Goal: Task Accomplishment & Management: Manage account settings

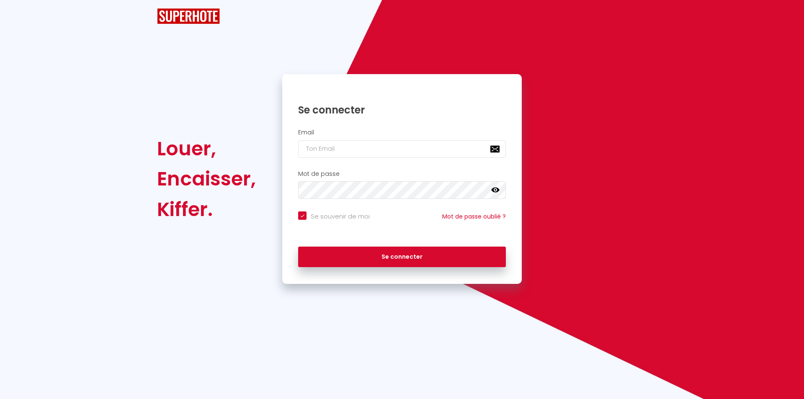
checkbox input "true"
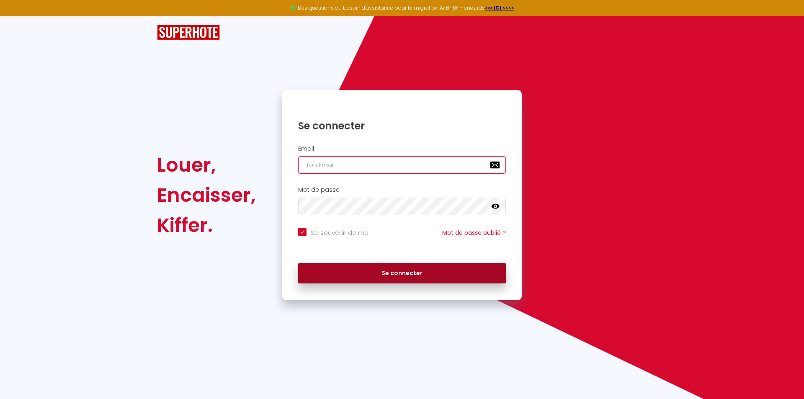
type input "[EMAIL_ADDRESS][DOMAIN_NAME]"
click at [417, 277] on button "Se connecter" at bounding box center [402, 273] width 208 height 21
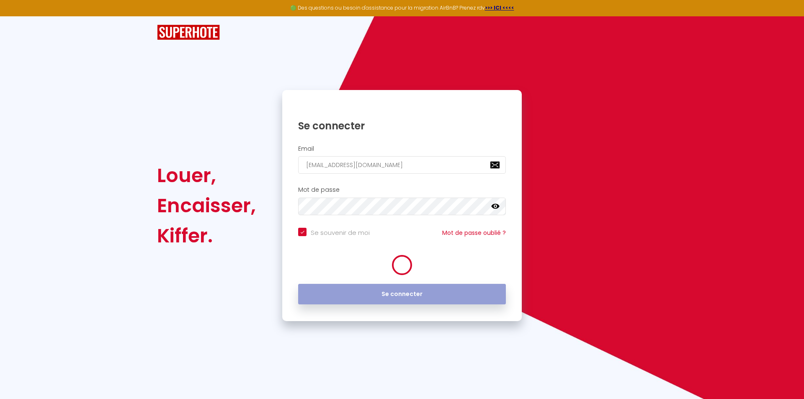
checkbox input "true"
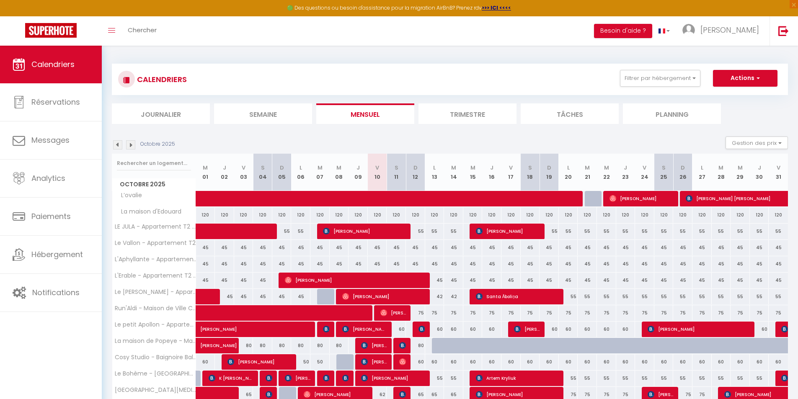
click at [117, 141] on img at bounding box center [117, 144] width 9 height 9
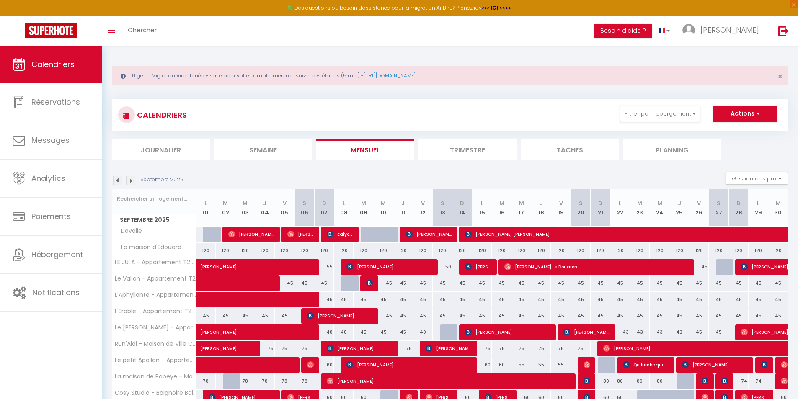
click at [130, 183] on img at bounding box center [130, 180] width 9 height 9
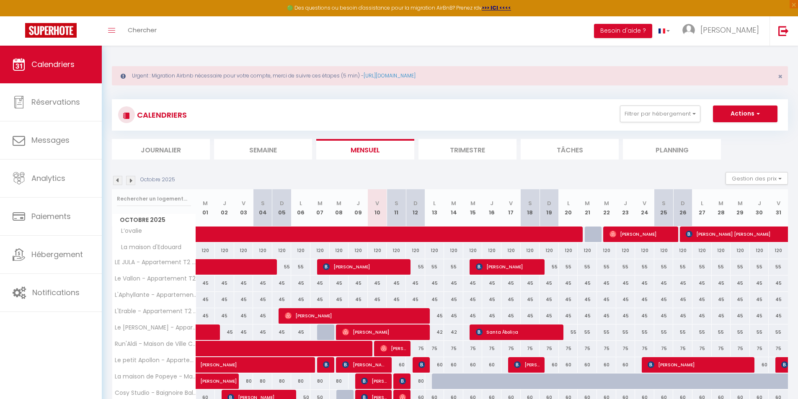
click at [130, 181] on img at bounding box center [130, 180] width 9 height 9
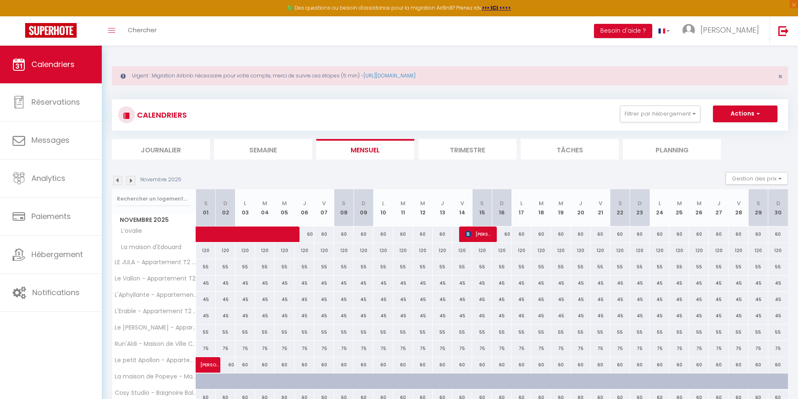
click at [117, 179] on img at bounding box center [117, 180] width 9 height 9
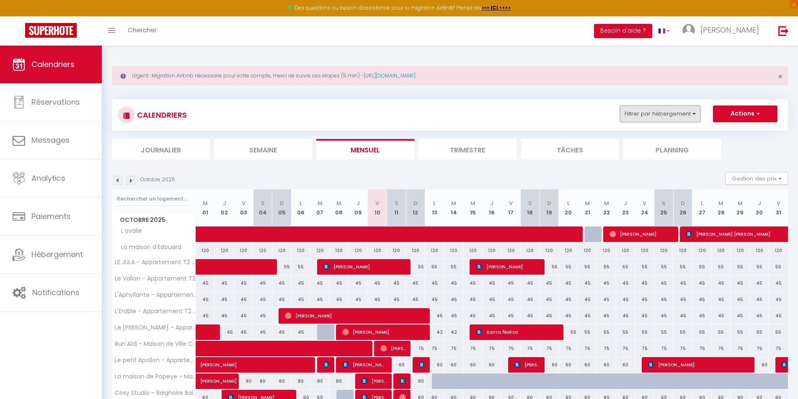
click at [686, 110] on button "Filtrer par hébergement" at bounding box center [660, 114] width 80 height 17
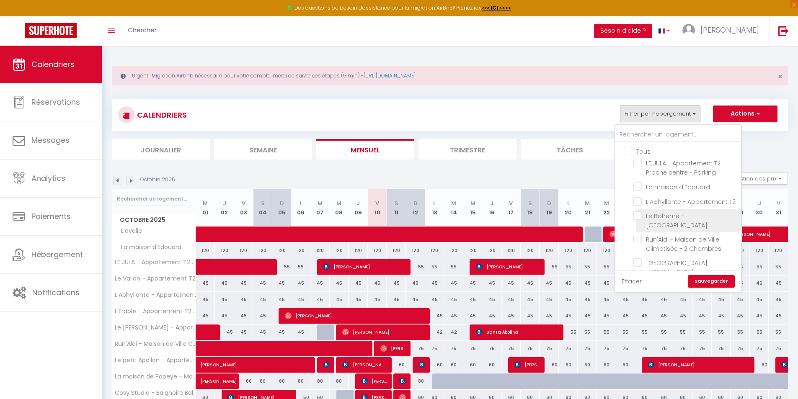
click at [639, 220] on input "Le Bohème - [GEOGRAPHIC_DATA]" at bounding box center [685, 216] width 105 height 8
checkbox input "true"
checkbox input "false"
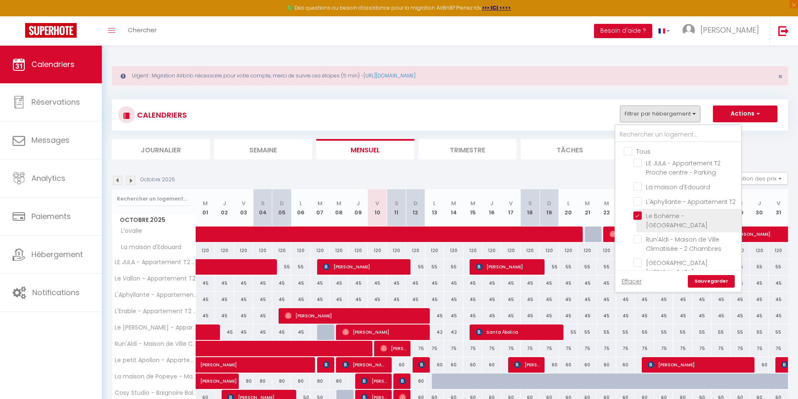
checkbox input "false"
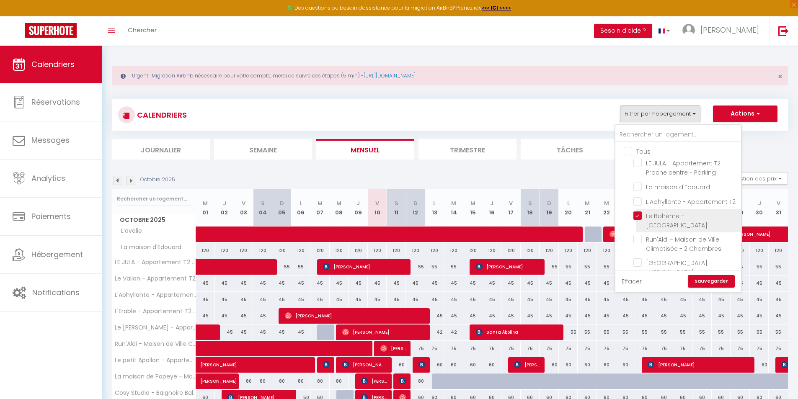
checkbox input "false"
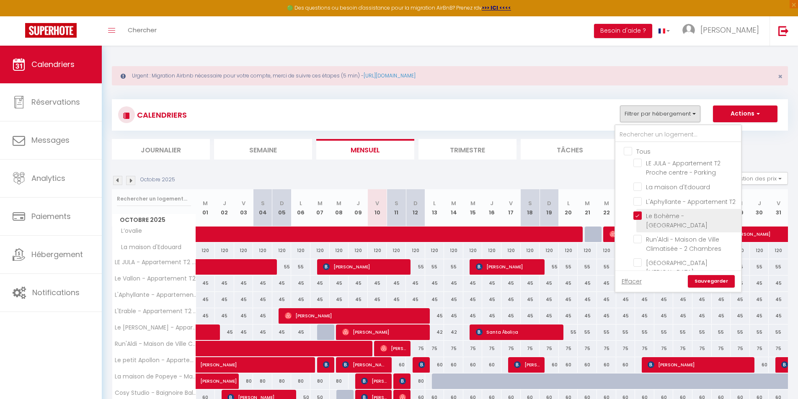
checkbox input "false"
click at [638, 225] on input "[GEOGRAPHIC_DATA][MEDICAL_DATA]" at bounding box center [685, 221] width 105 height 8
checkbox input "true"
checkbox input "false"
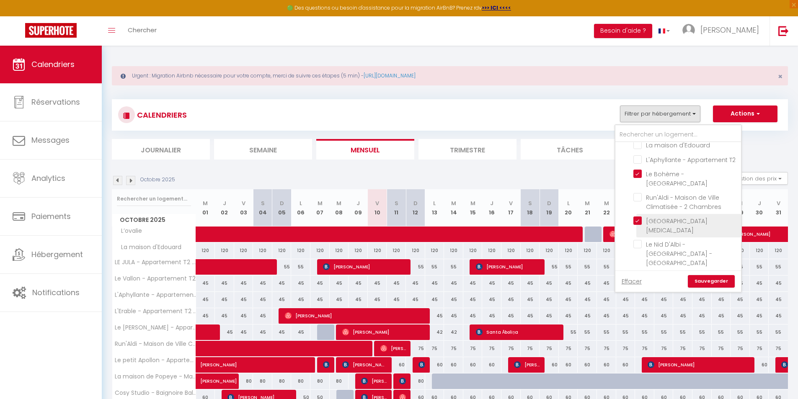
checkbox input "false"
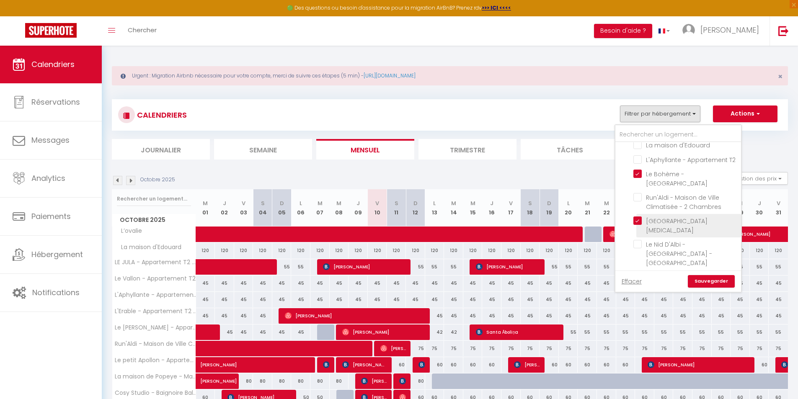
checkbox input "false"
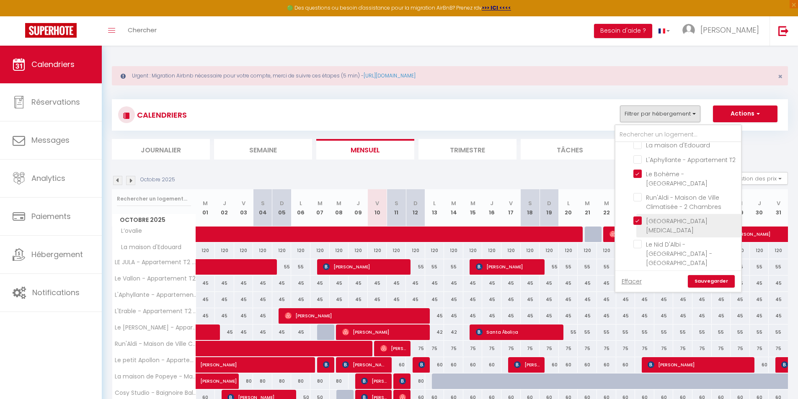
checkbox input "false"
click at [642, 248] on input "Le Nid D'Albi - [GEOGRAPHIC_DATA] - [GEOGRAPHIC_DATA]" at bounding box center [685, 244] width 105 height 8
checkbox input "true"
checkbox input "false"
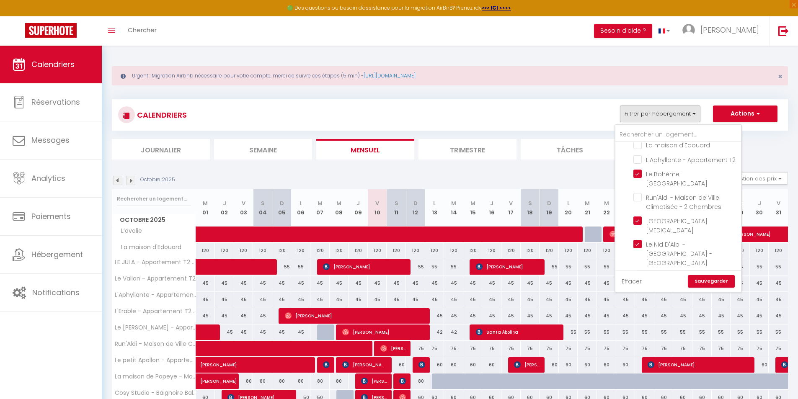
checkbox input "false"
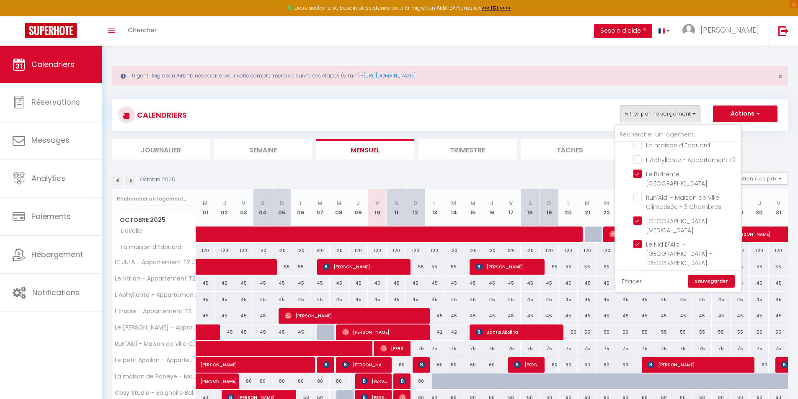
checkbox input "false"
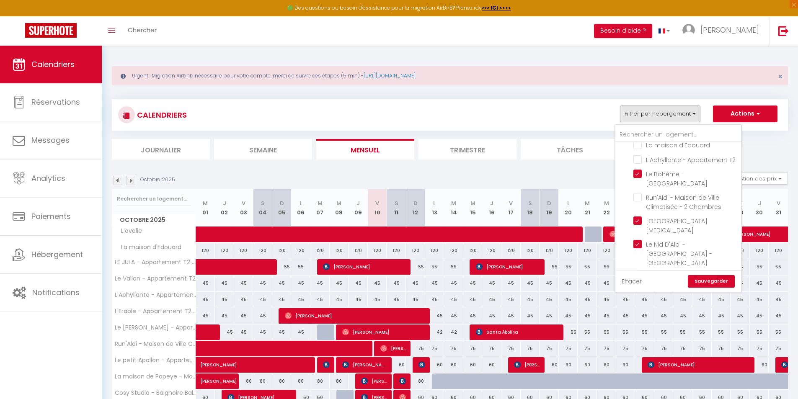
checkbox input "false"
click at [709, 284] on link "Sauvegarder" at bounding box center [711, 281] width 47 height 13
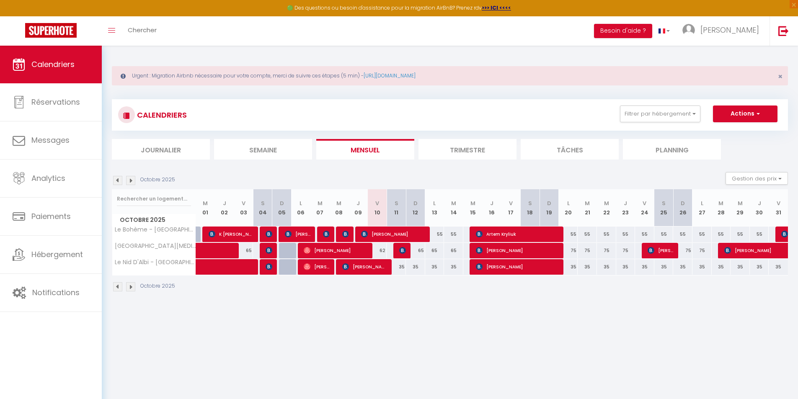
click at [400, 269] on div "35" at bounding box center [396, 266] width 19 height 15
type input "35"
type input "Sam 11 Octobre 2025"
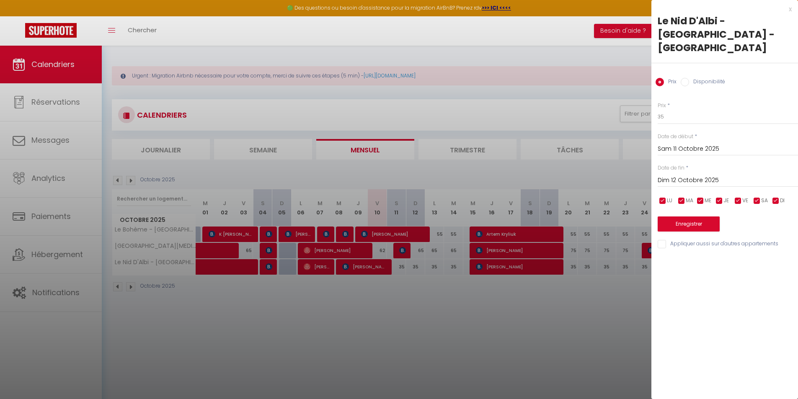
click at [692, 175] on input "Dim 12 Octobre 2025" at bounding box center [728, 180] width 140 height 11
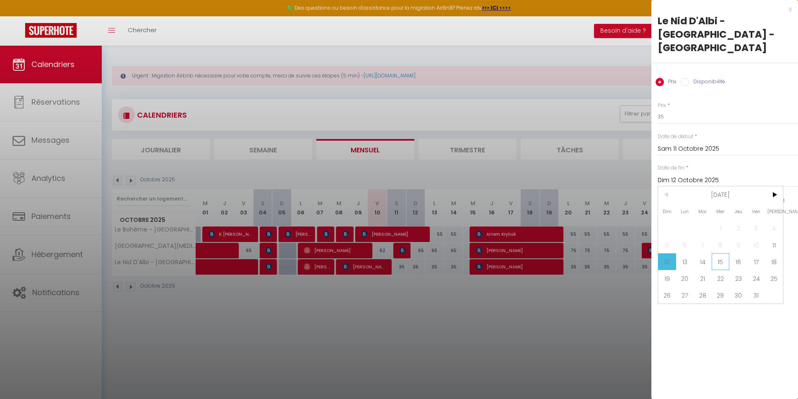
click at [722, 253] on span "15" at bounding box center [721, 261] width 18 height 17
type input "Mer 15 Octobre 2025"
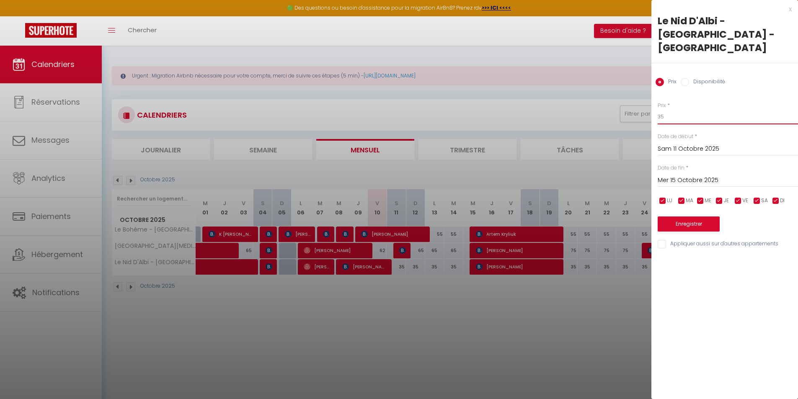
click at [680, 109] on input "35" at bounding box center [728, 116] width 140 height 15
type input "30"
click at [692, 217] on button "Enregistrer" at bounding box center [689, 224] width 62 height 15
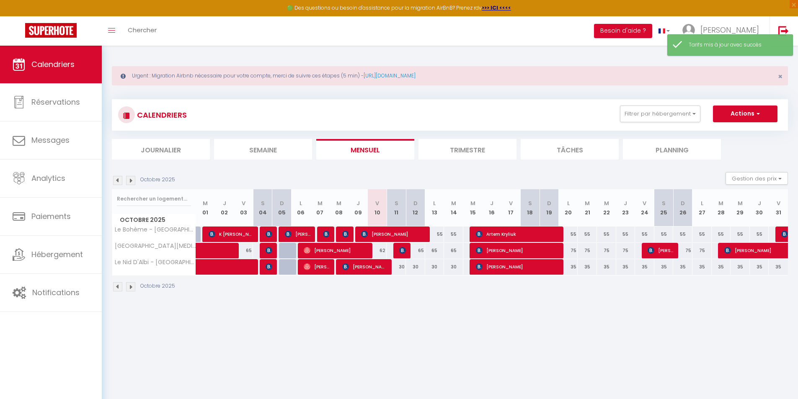
click at [438, 338] on body "🟢 Des questions ou besoin d'assistance pour la migration AirBnB? Prenez rdv >>>…" at bounding box center [399, 245] width 798 height 399
click at [129, 182] on img at bounding box center [130, 180] width 9 height 9
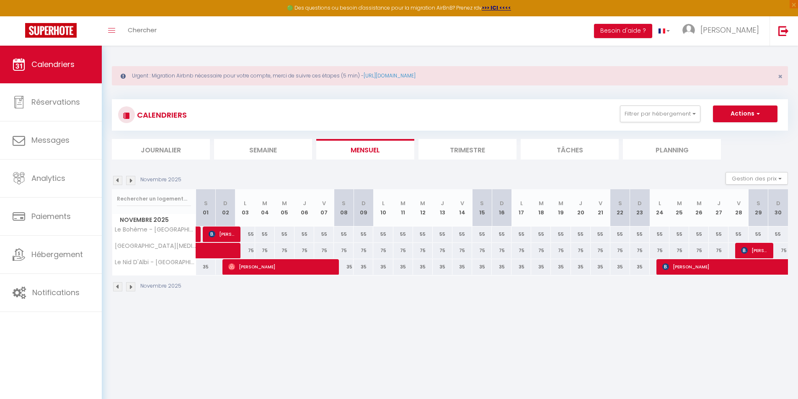
click at [117, 180] on img at bounding box center [117, 180] width 9 height 9
